Goal: Information Seeking & Learning: Learn about a topic

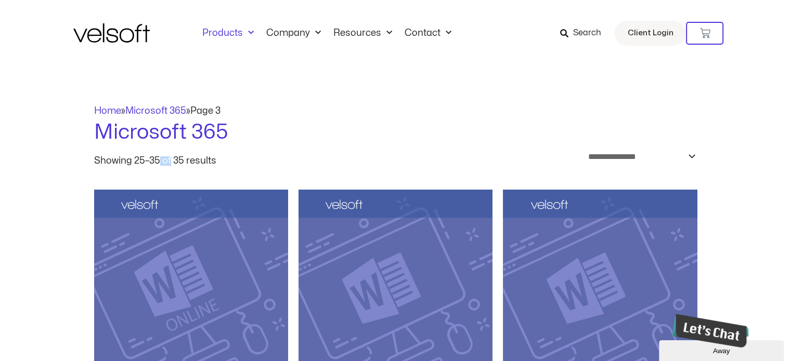
click at [235, 29] on link "Products" at bounding box center [228, 33] width 64 height 11
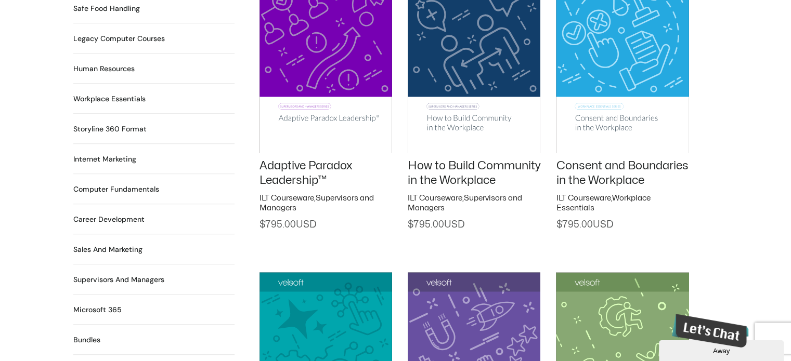
scroll to position [832, 0]
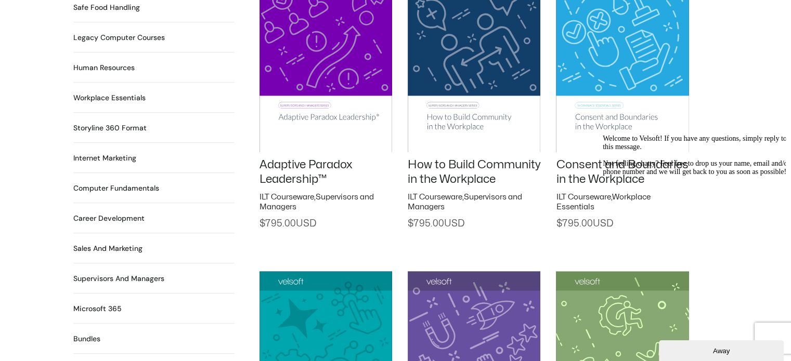
drag, startPoint x: 332, startPoint y: 165, endPoint x: 261, endPoint y: 155, distance: 71.9
click at [261, 157] on h2 "Adaptive Paradox Leadership™" at bounding box center [325, 172] width 133 height 30
copy link "Adaptive Paradox Leadership™"
drag, startPoint x: 509, startPoint y: 166, endPoint x: 409, endPoint y: 156, distance: 100.8
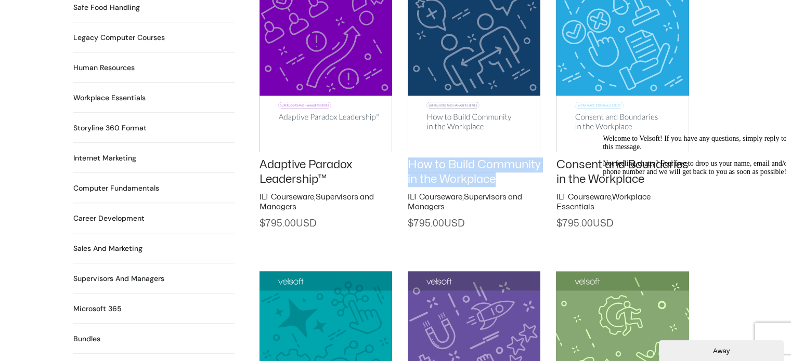
click at [409, 157] on h2 "How to Build Community in the Workplace" at bounding box center [473, 172] width 133 height 30
copy link "How to Build Community in the Workplace"
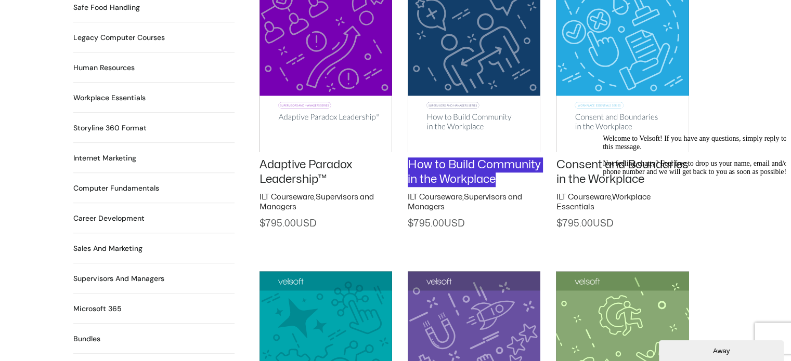
drag, startPoint x: 622, startPoint y: 179, endPoint x: 576, endPoint y: 166, distance: 47.9
click at [598, 166] on html "Welcome to Velsoft! If you have any questions, simply reply to this message. No…" at bounding box center [691, 232] width 187 height 205
drag, startPoint x: 606, startPoint y: 181, endPoint x: 572, endPoint y: 180, distance: 33.3
click at [598, 180] on html "Welcome to Velsoft! If you have any questions, simply reply to this message. No…" at bounding box center [691, 232] width 187 height 205
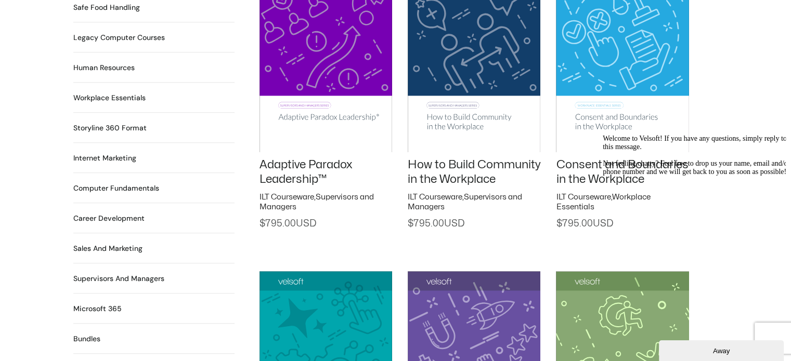
click at [501, 225] on div "How to Build Community in the Workplace ILT Courseware , Supervisors and Manage…" at bounding box center [473, 84] width 133 height 292
drag, startPoint x: 620, startPoint y: 180, endPoint x: 570, endPoint y: 175, distance: 50.2
click at [598, 175] on html "Welcome to Velsoft! If you have any questions, simply reply to this message. No…" at bounding box center [691, 232] width 187 height 205
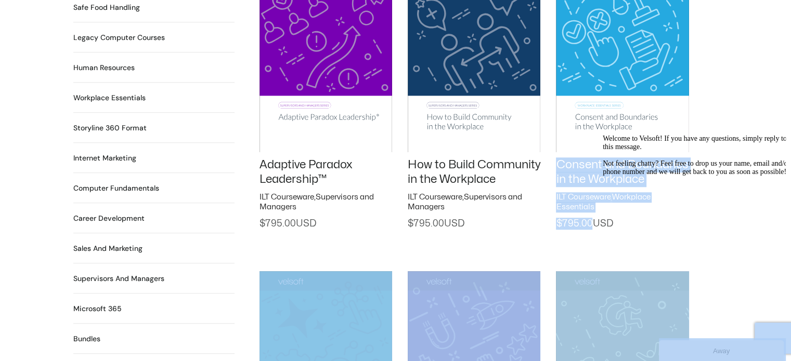
drag, startPoint x: 1151, startPoint y: 282, endPoint x: 603, endPoint y: 161, distance: 560.9
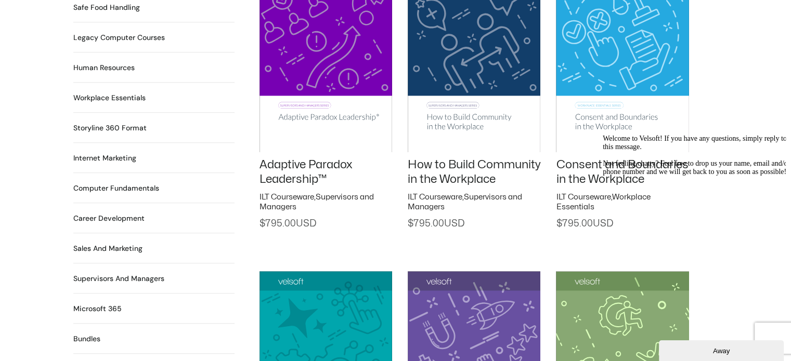
click at [531, 218] on h2 "$ 795.00" at bounding box center [473, 224] width 133 height 12
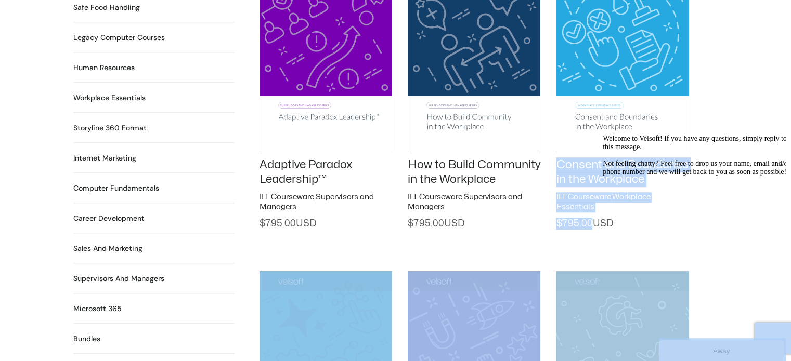
drag, startPoint x: 1151, startPoint y: 282, endPoint x: 599, endPoint y: 170, distance: 563.1
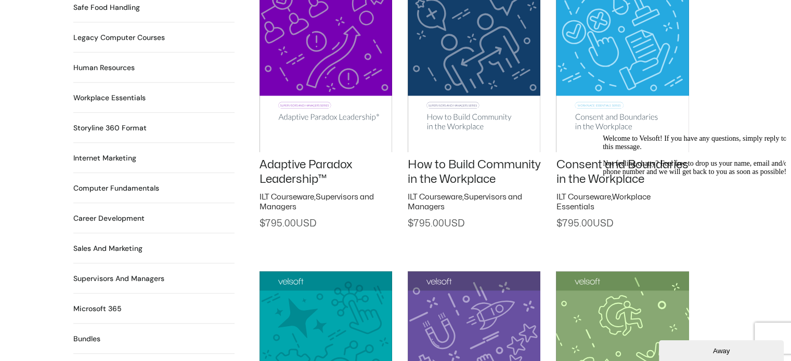
click at [637, 176] on div "Welcome to Velsoft! If you have any questions, simply reply to this message. No…" at bounding box center [695, 156] width 187 height 42
drag, startPoint x: 617, startPoint y: 180, endPoint x: 556, endPoint y: 177, distance: 62.0
click at [598, 177] on html "Welcome to Velsoft! If you have any questions, simply reply to this message. No…" at bounding box center [691, 232] width 187 height 205
drag, startPoint x: 613, startPoint y: 180, endPoint x: 582, endPoint y: 178, distance: 31.7
click at [598, 178] on html "Welcome to Velsoft! If you have any questions, simply reply to this message. No…" at bounding box center [691, 232] width 187 height 205
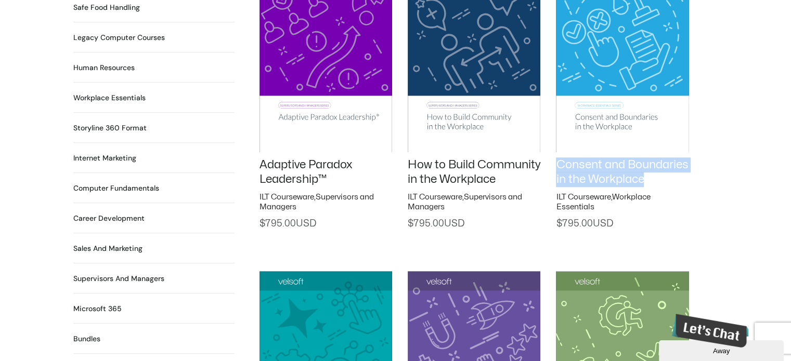
drag, startPoint x: 619, startPoint y: 182, endPoint x: 565, endPoint y: 152, distance: 62.1
copy link "Consent and Boundaries in the Workplace"
